Goal: Task Accomplishment & Management: Manage account settings

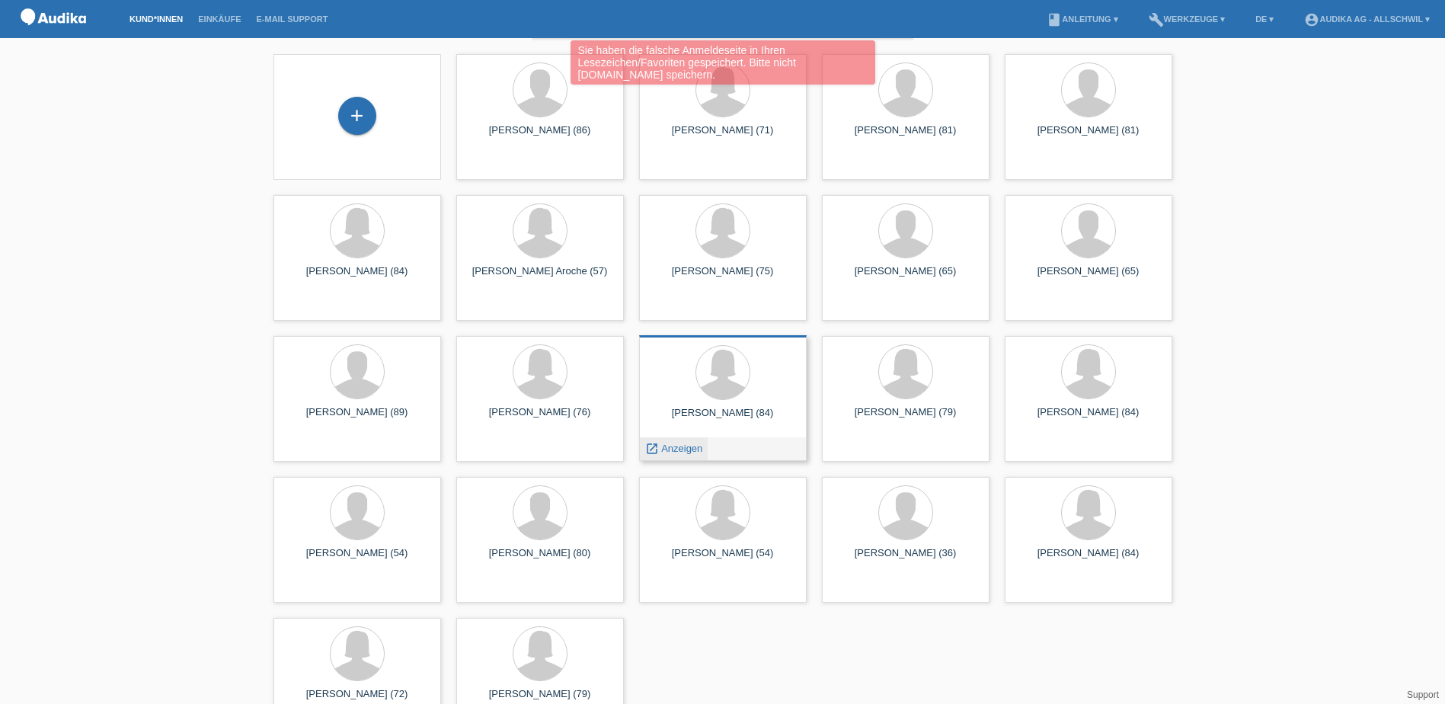
scroll to position [94, 0]
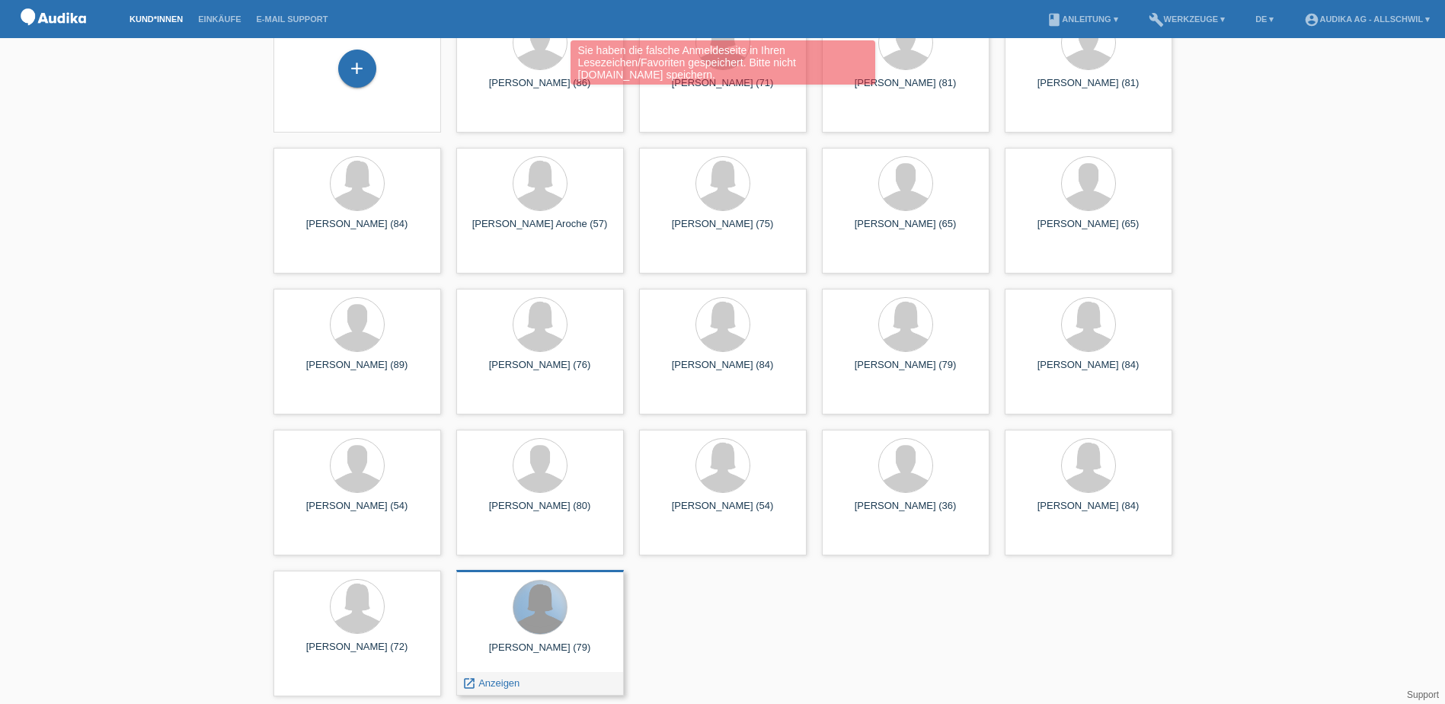
click at [560, 604] on div at bounding box center [539, 606] width 53 height 53
click at [502, 685] on span "Anzeigen" at bounding box center [498, 682] width 41 height 11
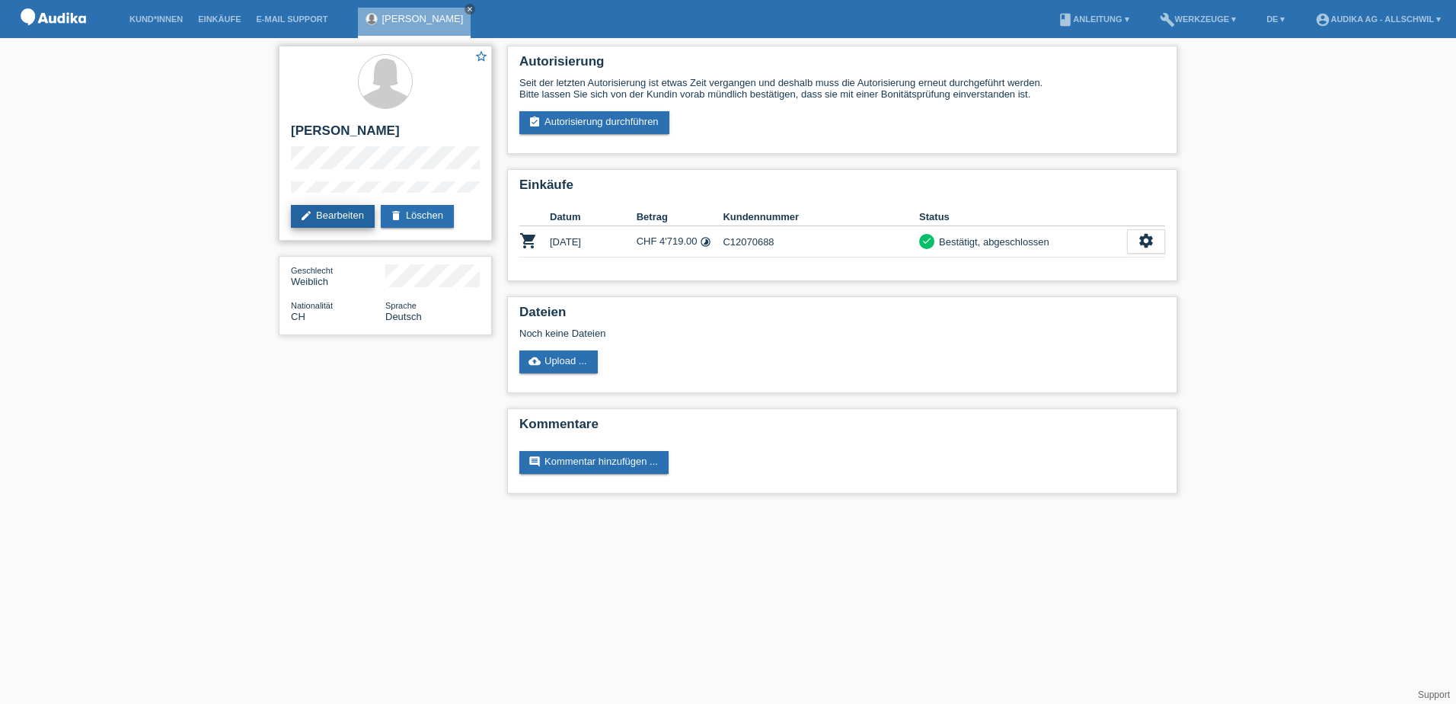
click at [342, 210] on link "edit Bearbeiten" at bounding box center [333, 216] width 84 height 23
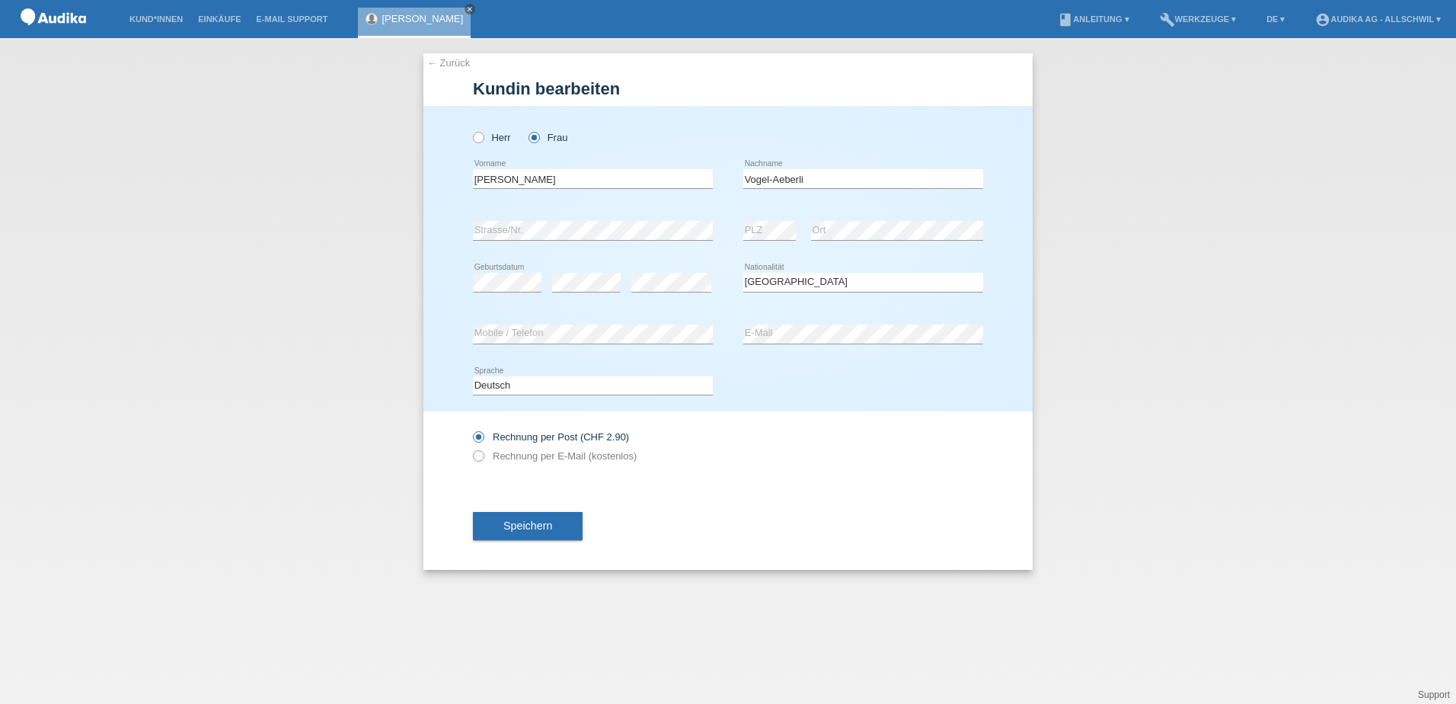
select select "CH"
click at [536, 526] on span "Speichern" at bounding box center [527, 525] width 49 height 12
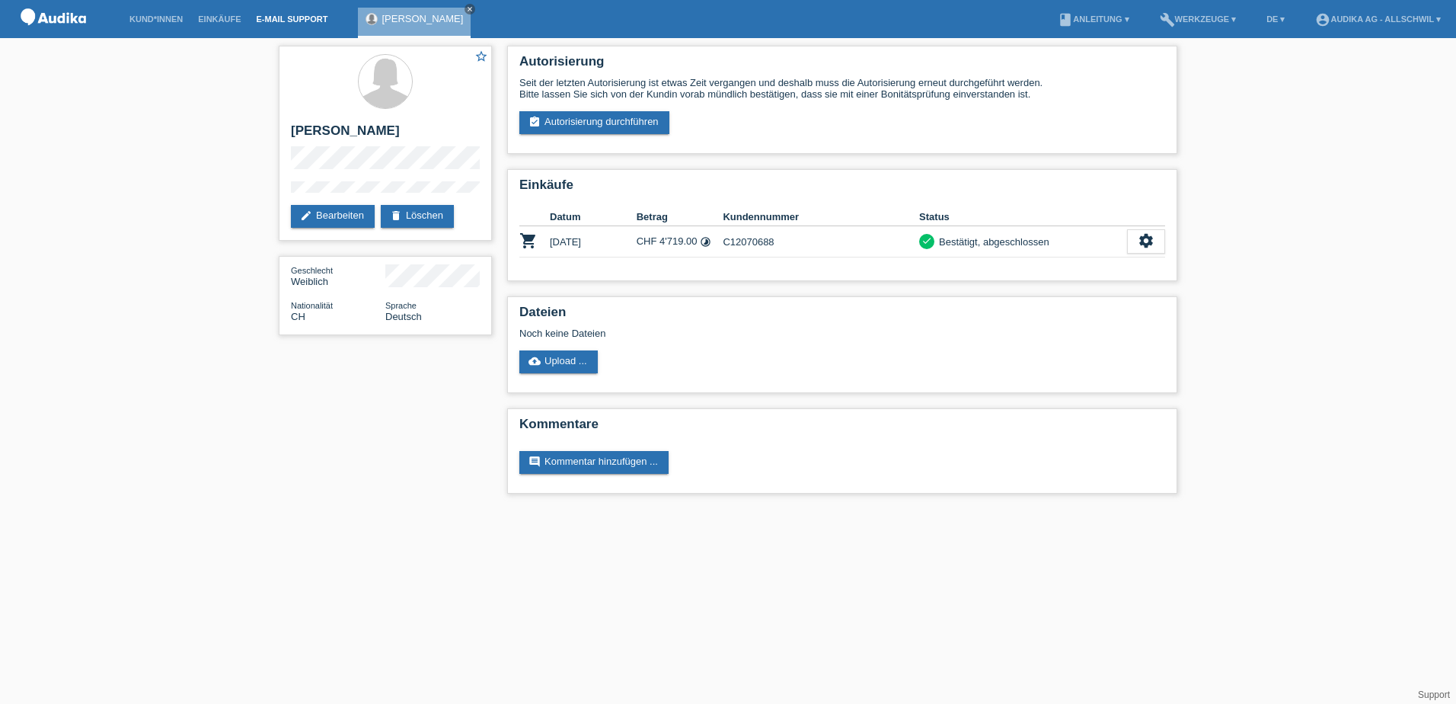
click at [305, 21] on link "E-Mail Support" at bounding box center [292, 18] width 87 height 9
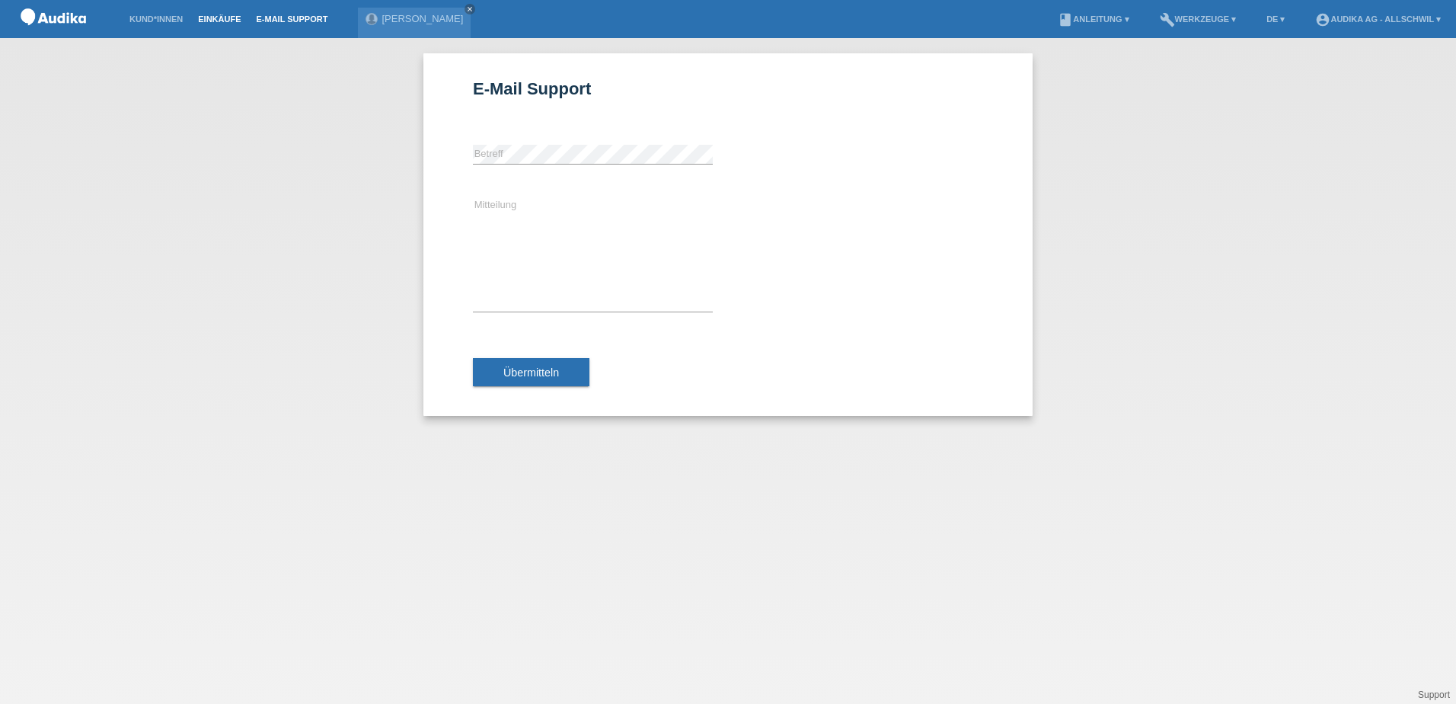
click at [229, 19] on link "Einkäufe" at bounding box center [219, 18] width 58 height 9
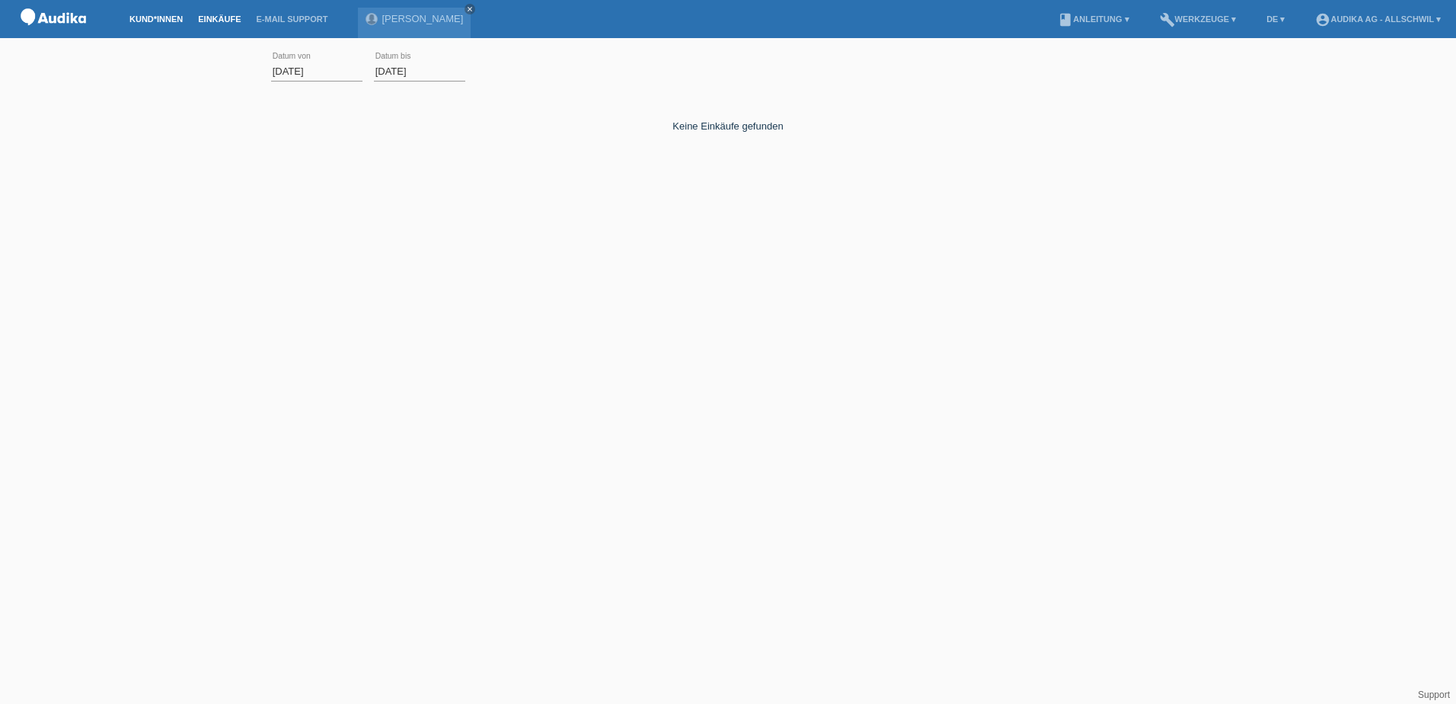
click at [153, 19] on link "Kund*innen" at bounding box center [156, 18] width 69 height 9
